Goal: Find specific page/section: Find specific page/section

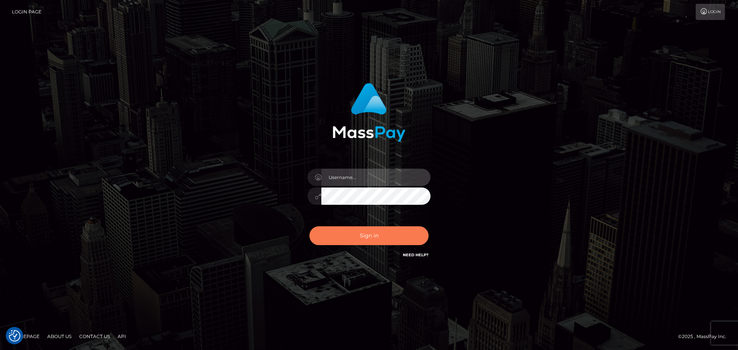
type input "constantin.mp"
click at [364, 240] on button "Sign in" at bounding box center [368, 235] width 119 height 19
type input "[DOMAIN_NAME]"
click at [364, 240] on button "Sign in" at bounding box center [368, 235] width 119 height 19
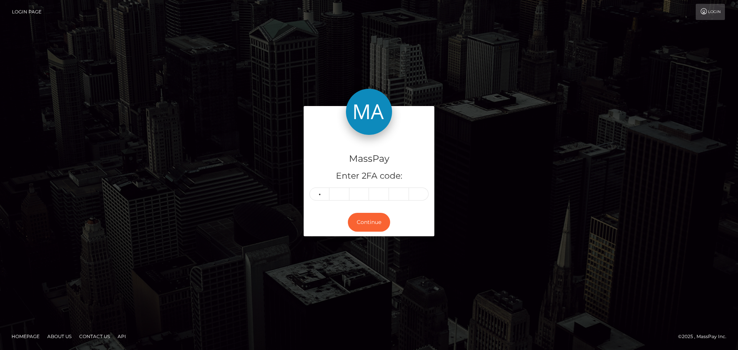
type input "2"
type input "3"
type input "2"
type input "1"
type input "7"
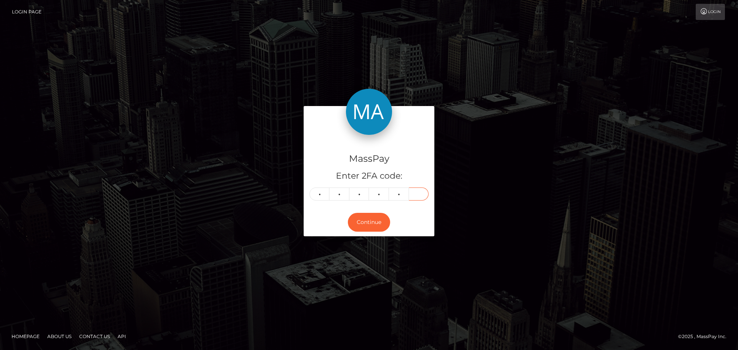
type input "1"
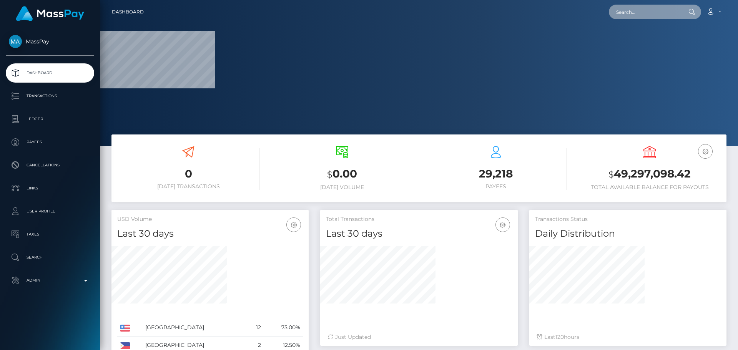
click at [644, 10] on input "text" at bounding box center [645, 12] width 72 height 15
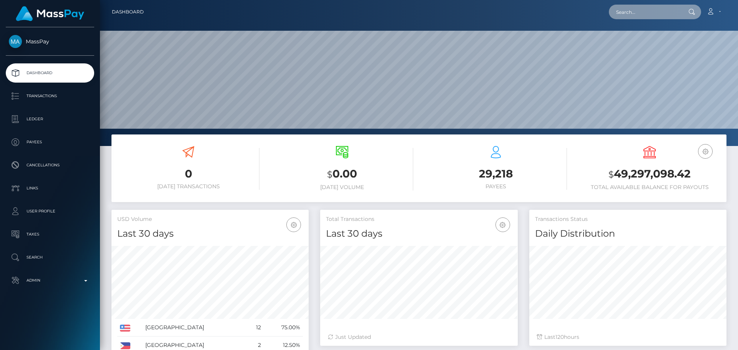
scroll to position [136, 198]
paste input "poact_rryr0u8AWJKv"
type input "poact_rryr0u8AWJKv"
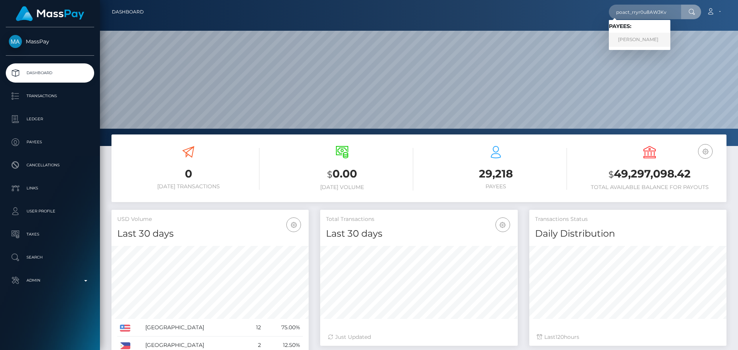
click at [638, 35] on link "ARI J SARAFYAN" at bounding box center [640, 40] width 62 height 14
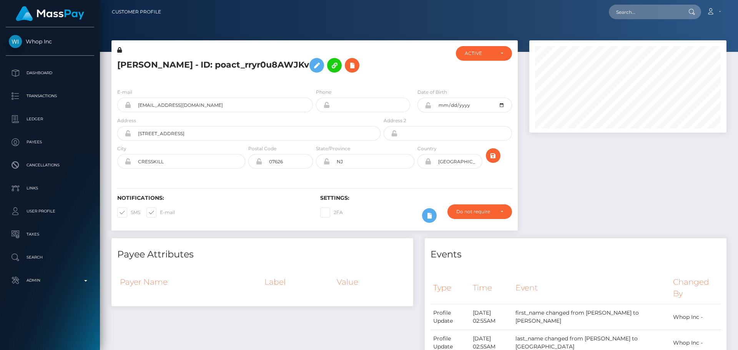
scroll to position [92, 198]
click at [407, 68] on div at bounding box center [416, 64] width 68 height 36
click at [402, 68] on div at bounding box center [416, 64] width 68 height 36
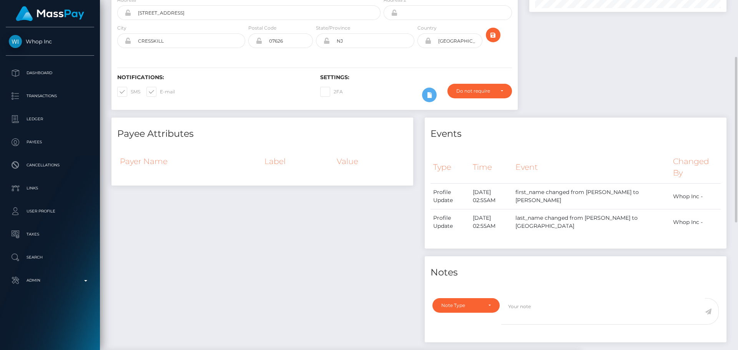
scroll to position [0, 0]
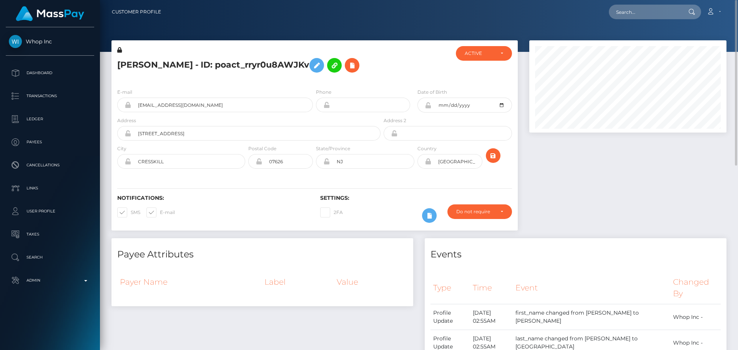
click at [122, 63] on h5 "ARI J SARAFYAN - ID: poact_rryr0u8AWJKv" at bounding box center [246, 65] width 259 height 22
drag, startPoint x: 122, startPoint y: 63, endPoint x: 164, endPoint y: 63, distance: 41.5
click at [164, 63] on h5 "ARI J SARAFYAN - ID: poact_rryr0u8AWJKv" at bounding box center [246, 65] width 259 height 22
copy h5 "[PERSON_NAME]"
click at [156, 78] on div "ARI J SARAFYAN - ID: poact_rryr0u8AWJKv" at bounding box center [246, 64] width 271 height 36
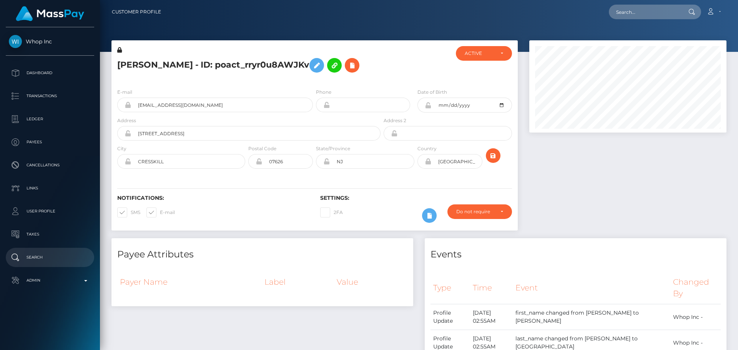
click at [34, 259] on p "Search" at bounding box center [50, 258] width 82 height 12
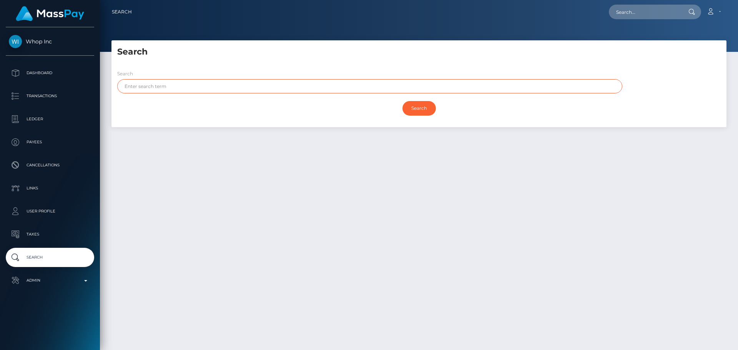
click at [235, 85] on input "text" at bounding box center [369, 86] width 505 height 14
paste input "[PERSON_NAME]"
click at [154, 87] on input "[PERSON_NAME]" at bounding box center [369, 86] width 505 height 14
drag, startPoint x: 153, startPoint y: 87, endPoint x: 137, endPoint y: 89, distance: 16.2
click at [137, 89] on input "ARI J SARAFYAN" at bounding box center [369, 86] width 505 height 14
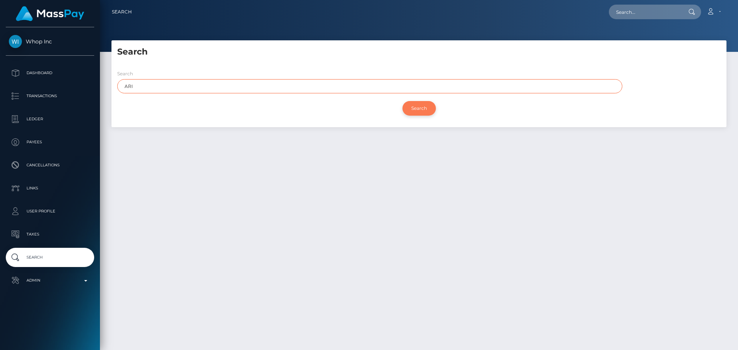
type input "ARI"
click at [421, 109] on input "Search" at bounding box center [418, 108] width 33 height 15
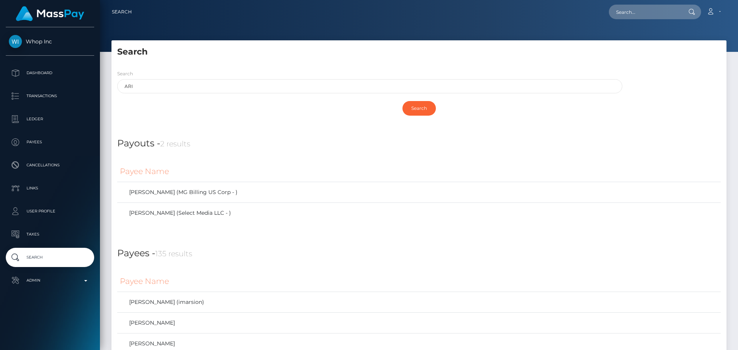
click at [288, 70] on div "Search ARI" at bounding box center [369, 82] width 505 height 24
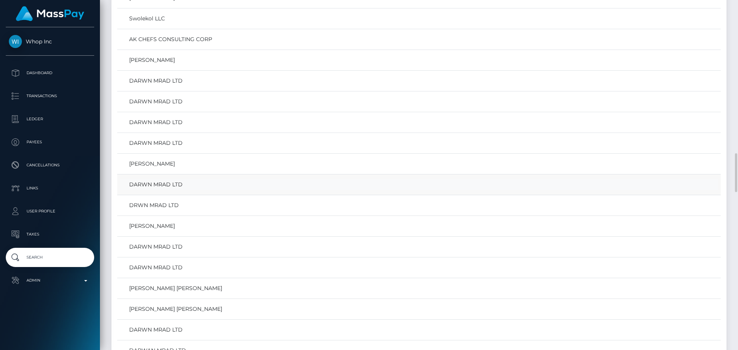
scroll to position [1422, 0]
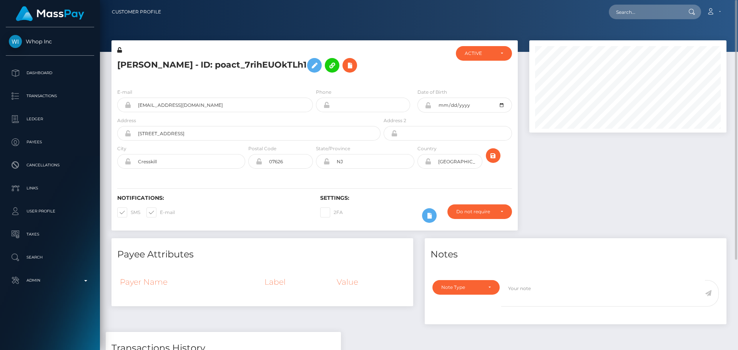
click at [561, 193] on div at bounding box center [628, 139] width 209 height 198
click at [430, 219] on icon at bounding box center [429, 216] width 9 height 10
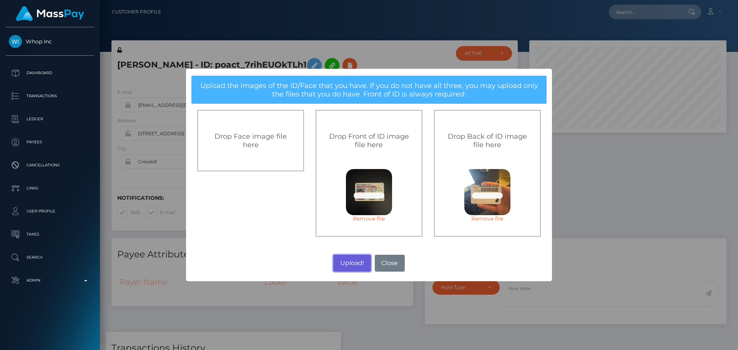
click at [350, 262] on button "Upload!" at bounding box center [351, 263] width 37 height 17
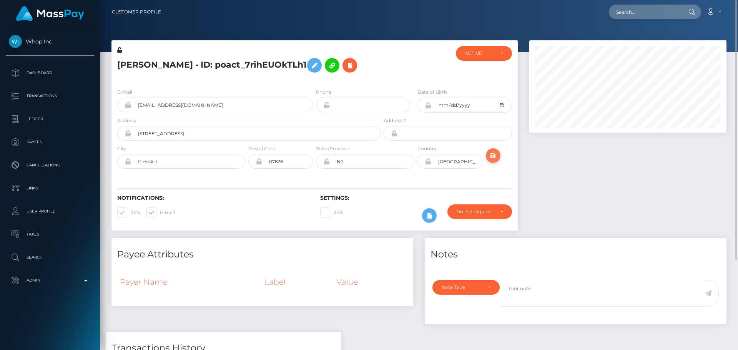
click at [495, 155] on icon "submit" at bounding box center [493, 156] width 9 height 10
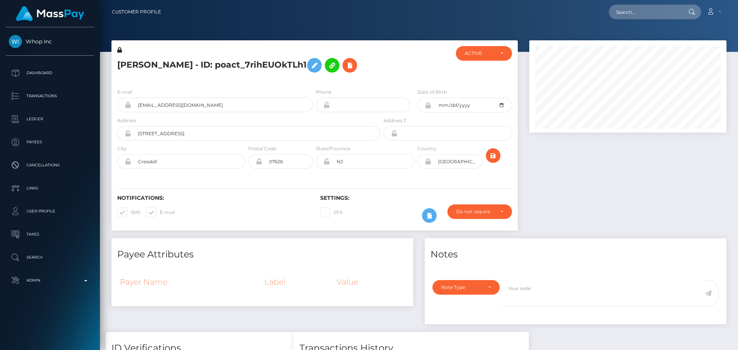
scroll to position [92, 198]
click at [434, 70] on div at bounding box center [416, 64] width 68 height 36
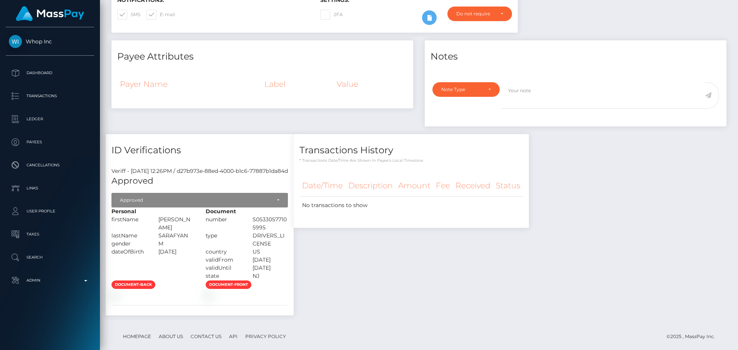
scroll to position [0, 0]
